Goal: Task Accomplishment & Management: Manage account settings

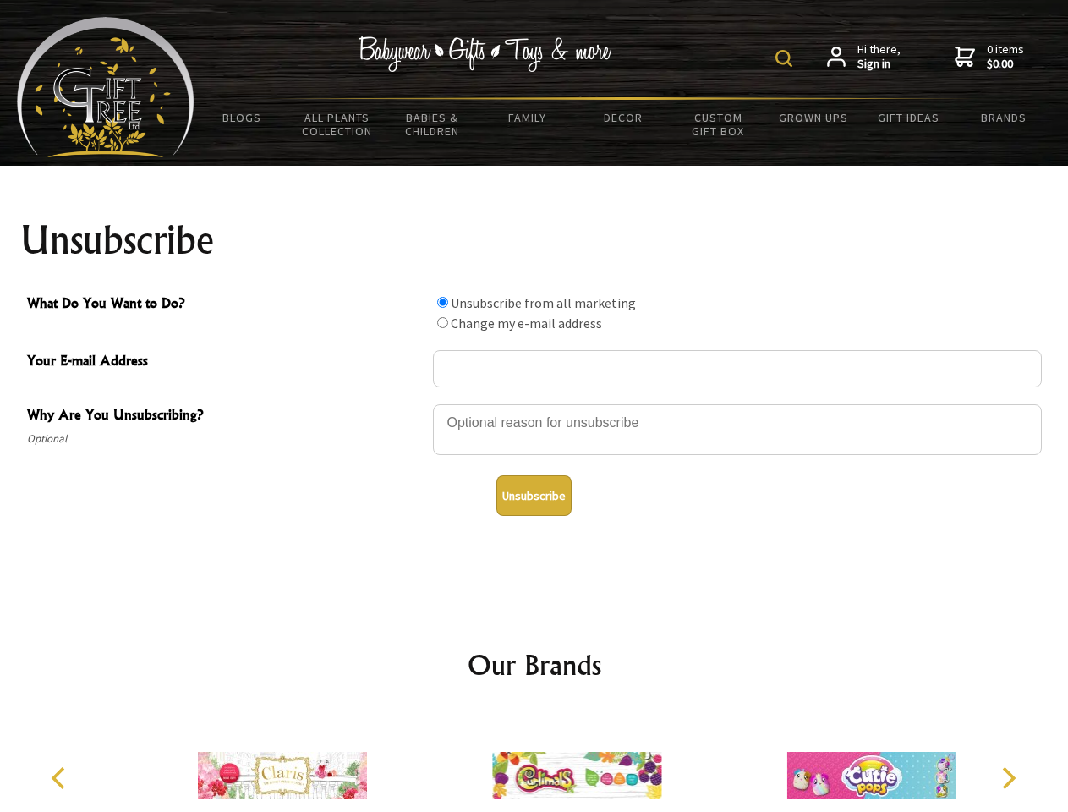
click at [786, 58] on img at bounding box center [783, 58] width 17 height 17
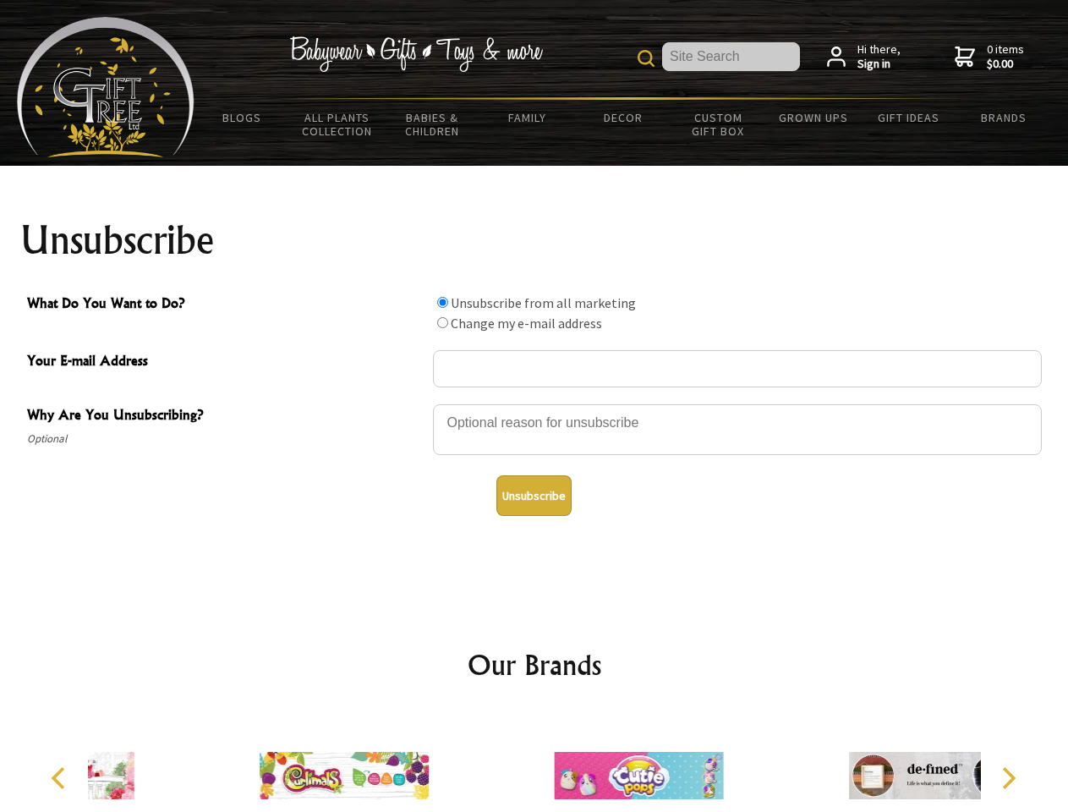
click at [534, 403] on div at bounding box center [737, 431] width 609 height 59
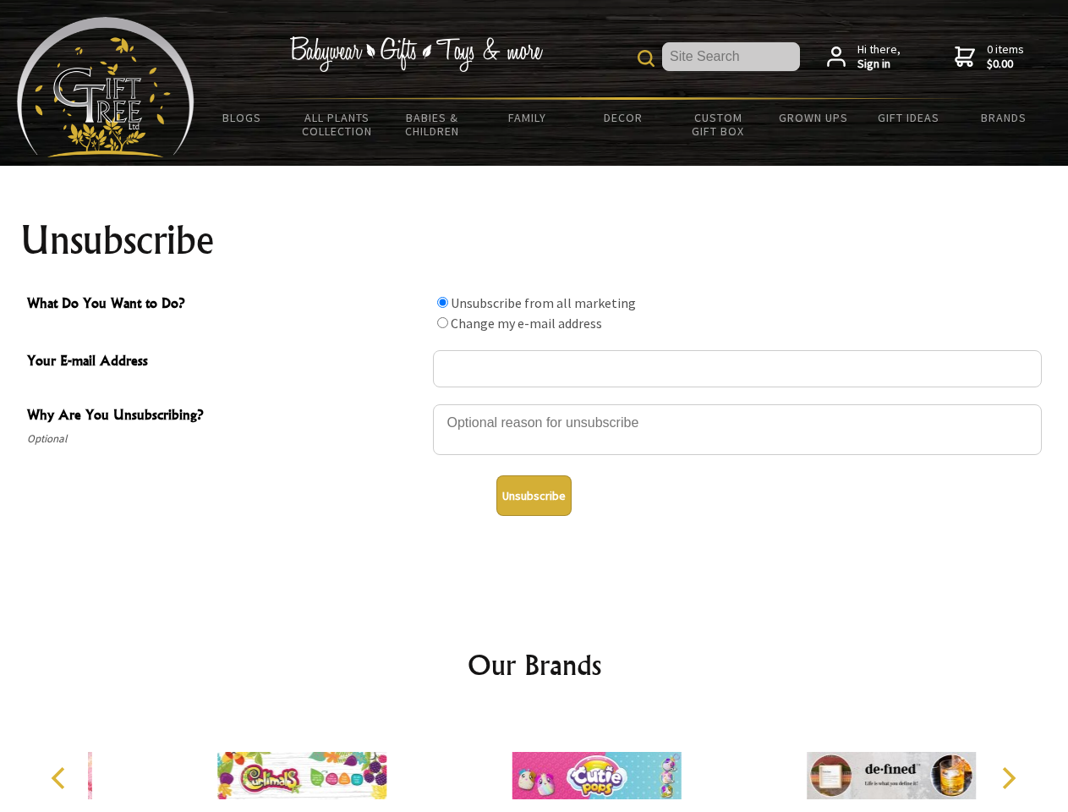
click at [442, 302] on input "What Do You Want to Do?" at bounding box center [442, 302] width 11 height 11
click at [442, 322] on input "What Do You Want to Do?" at bounding box center [442, 322] width 11 height 11
radio input "true"
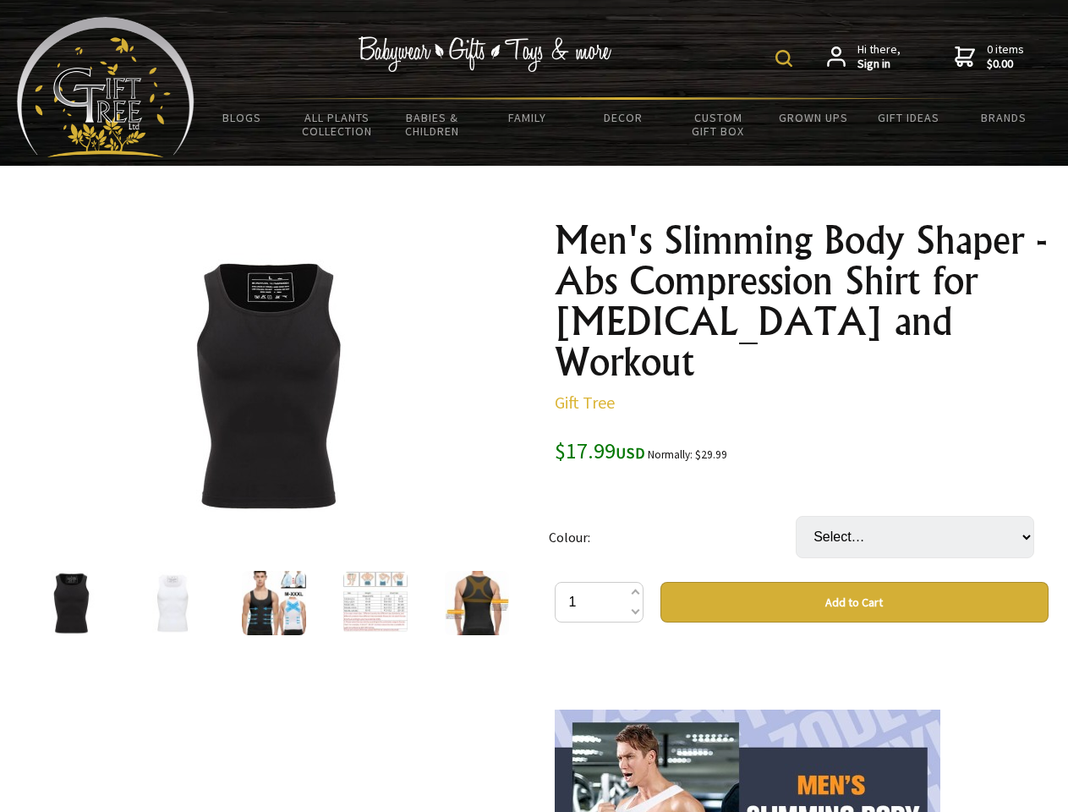
click at [786, 58] on img at bounding box center [783, 58] width 17 height 17
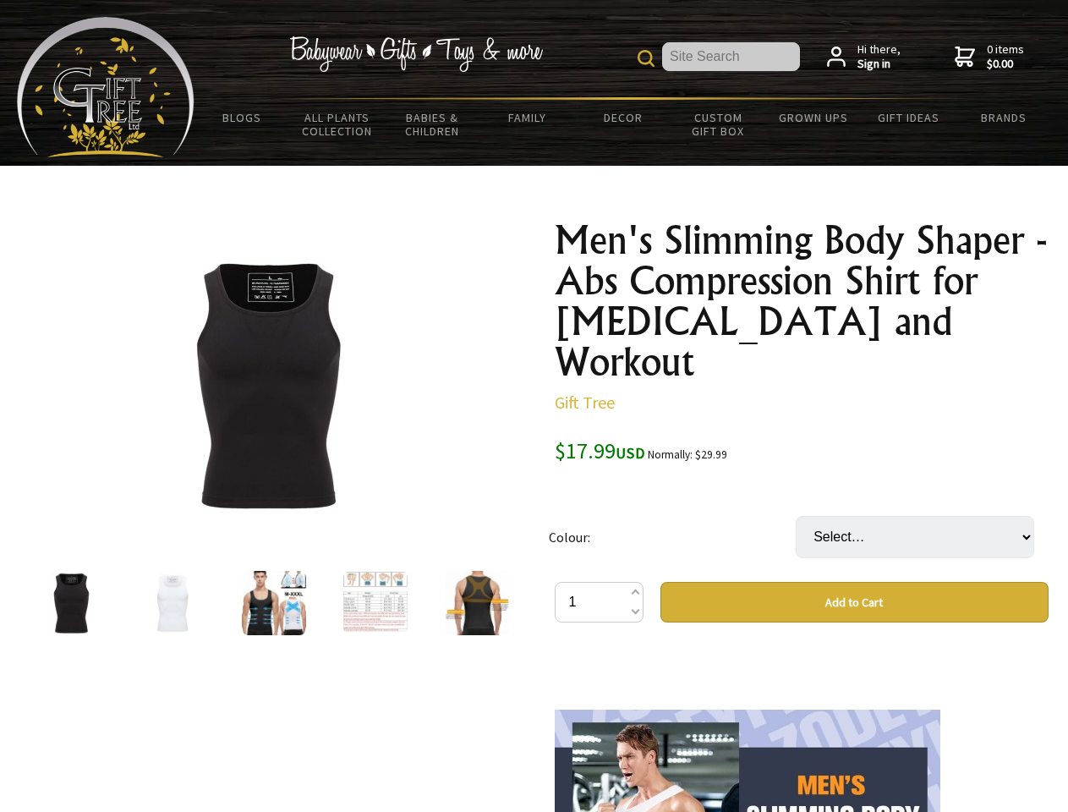
click at [267, 385] on img at bounding box center [267, 385] width 264 height 264
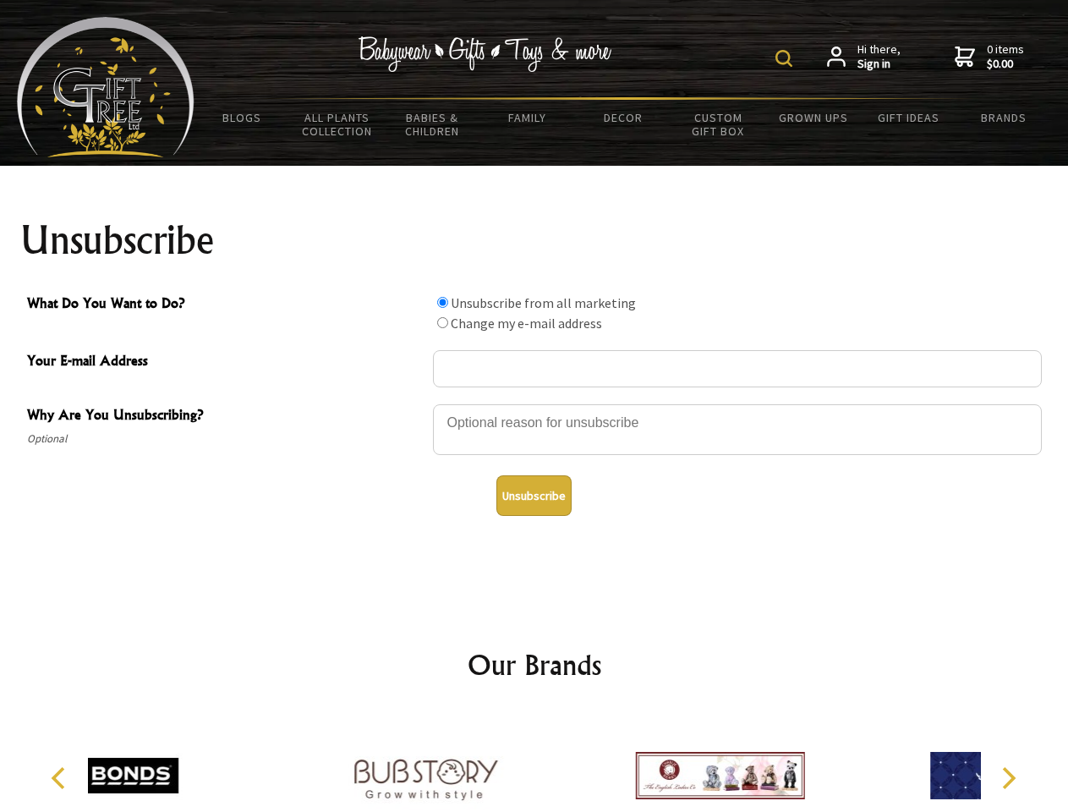
click at [786, 58] on img at bounding box center [783, 58] width 17 height 17
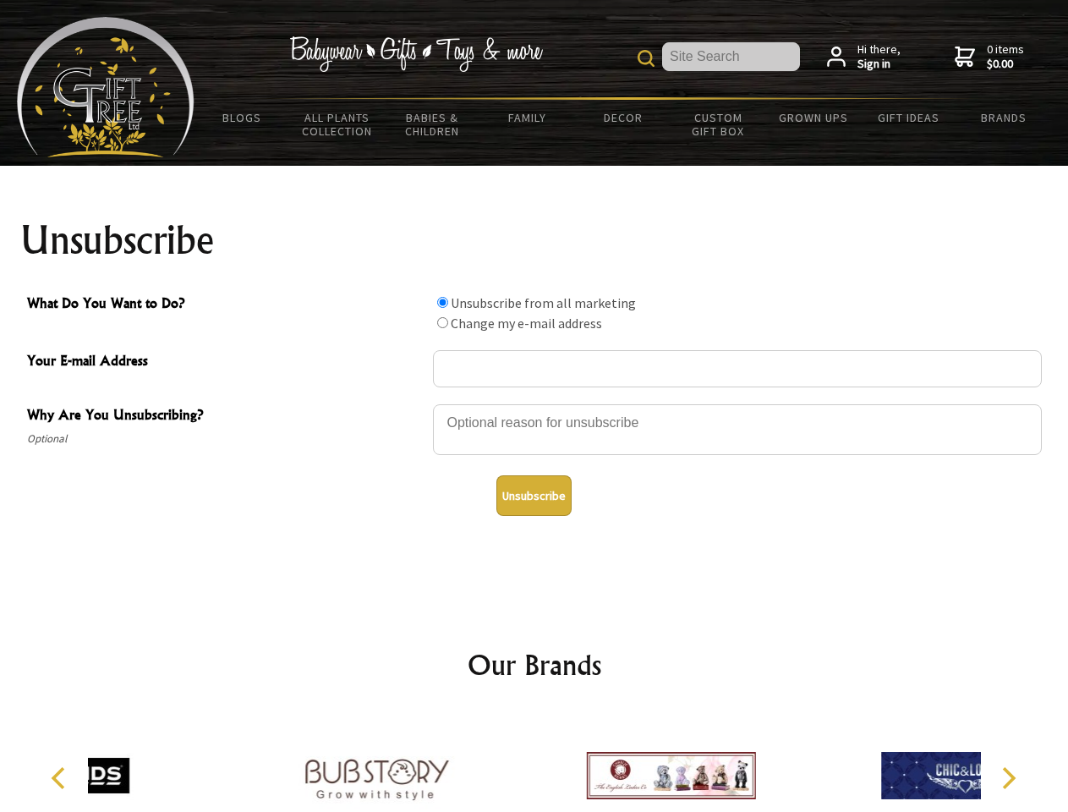
click at [534, 403] on div at bounding box center [737, 431] width 609 height 59
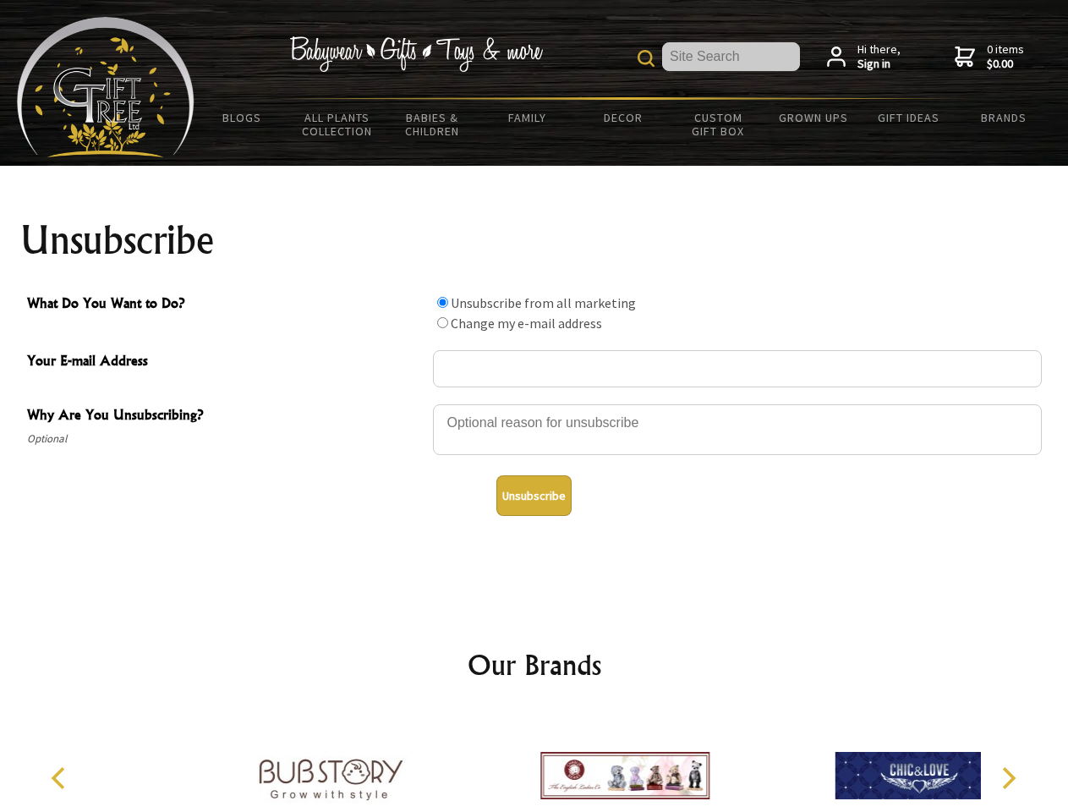
click at [442, 302] on input "What Do You Want to Do?" at bounding box center [442, 302] width 11 height 11
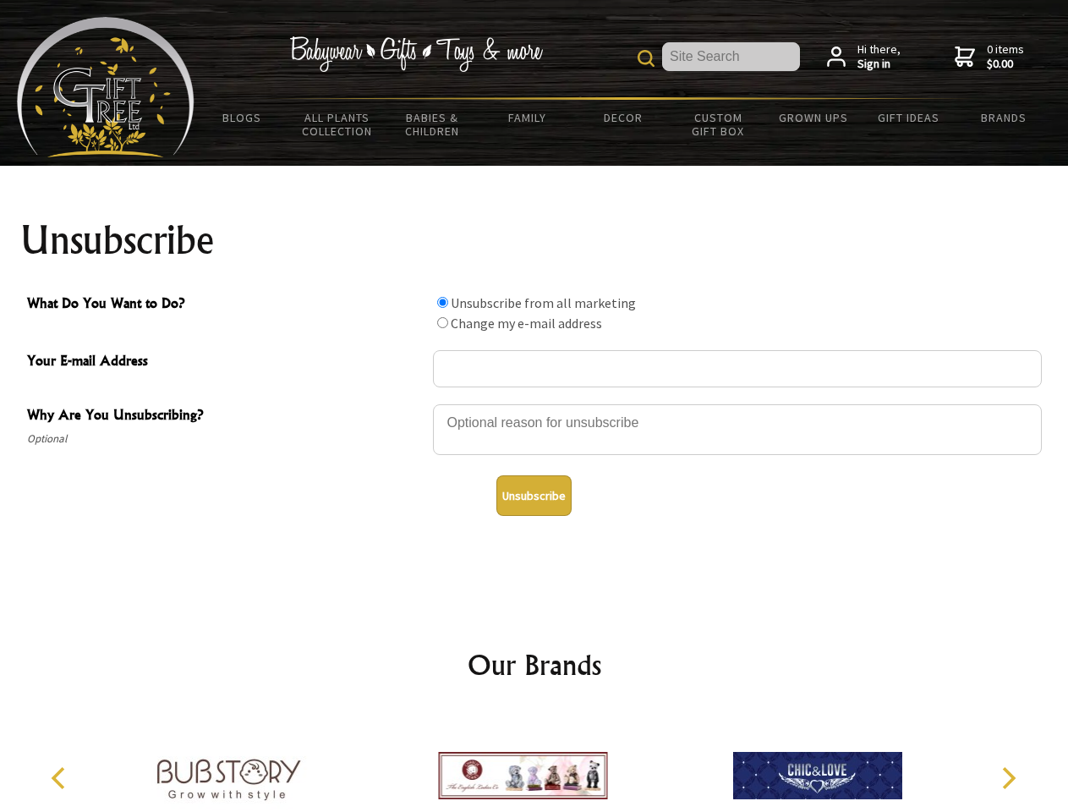
click at [442, 322] on input "What Do You Want to Do?" at bounding box center [442, 322] width 11 height 11
radio input "true"
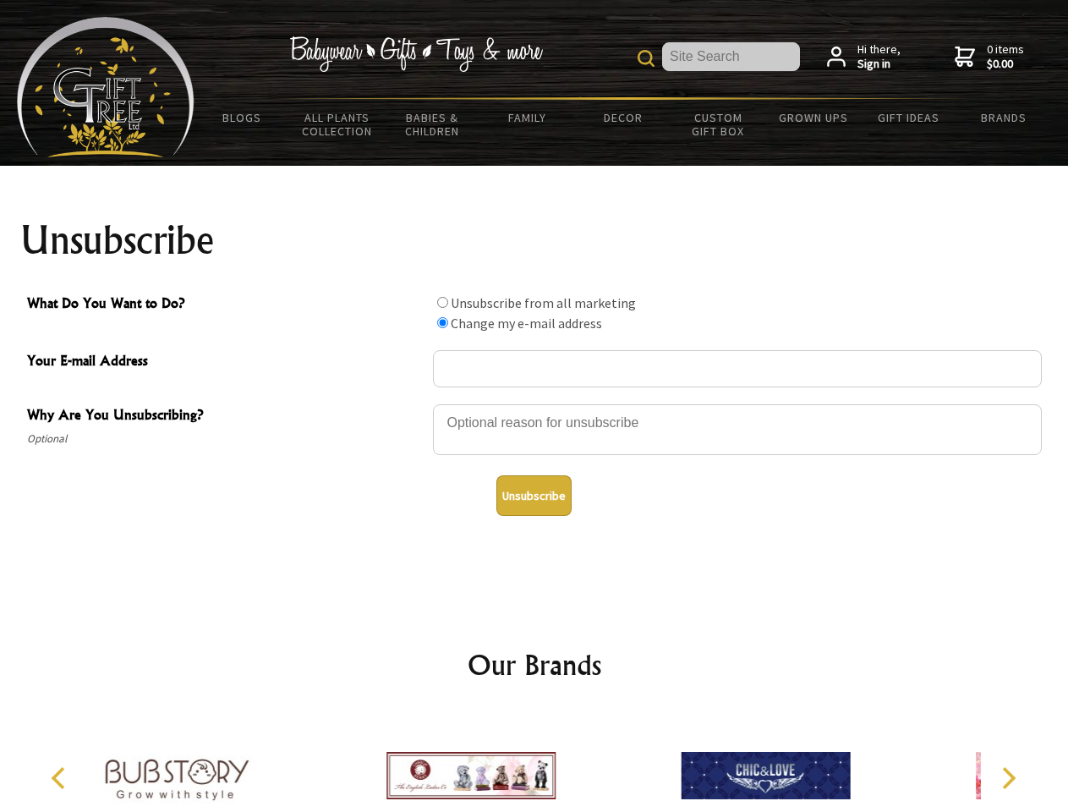
click at [533, 495] on button "Unsubscribe" at bounding box center [533, 495] width 75 height 41
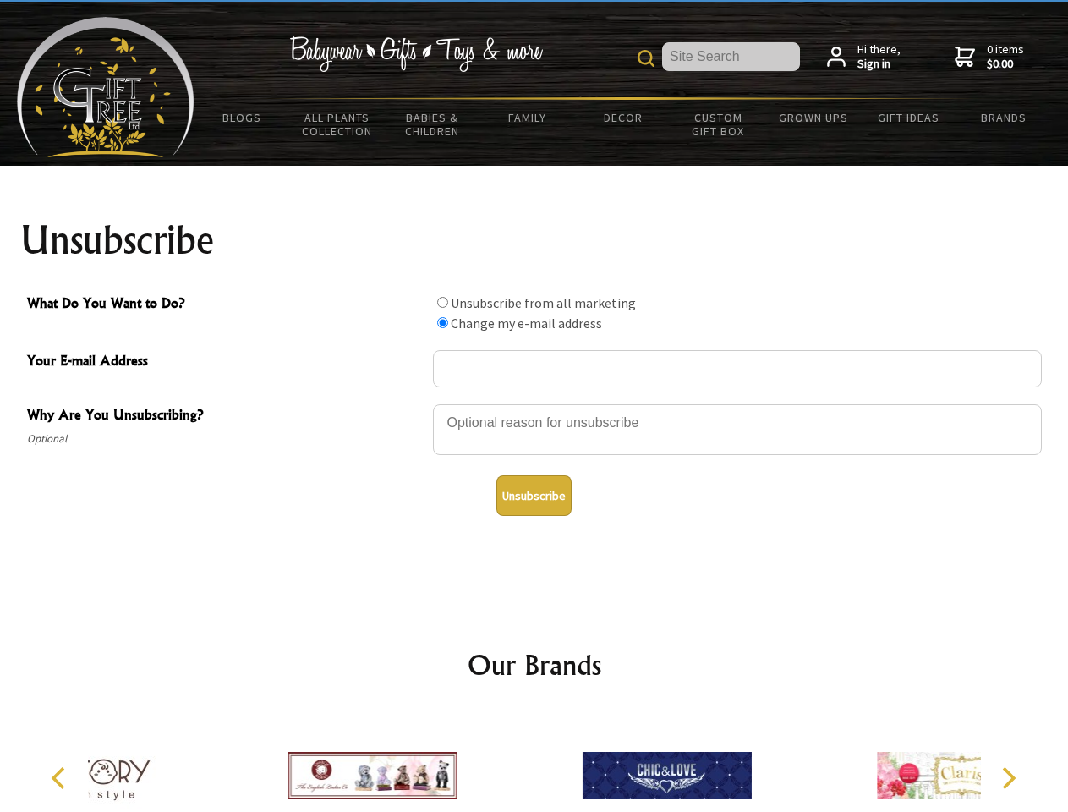
click at [61, 778] on icon "Previous" at bounding box center [60, 778] width 22 height 22
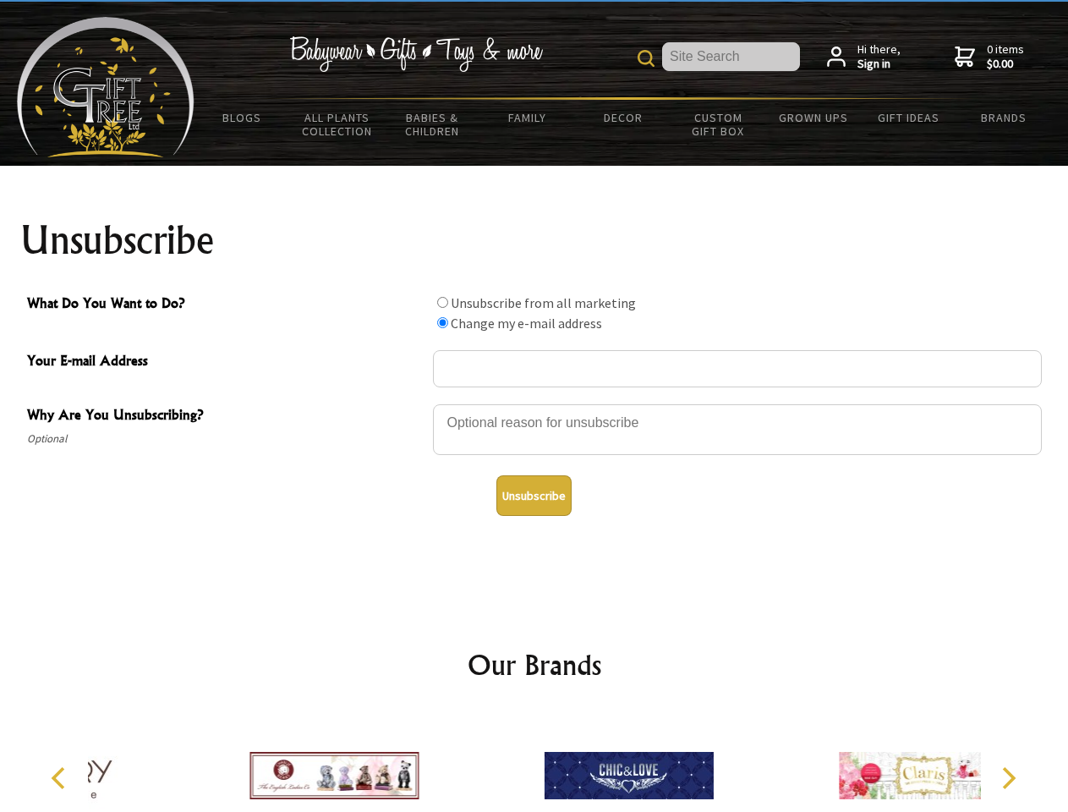
click at [1008, 778] on icon "Next" at bounding box center [1007, 778] width 22 height 22
